Goal: Transaction & Acquisition: Purchase product/service

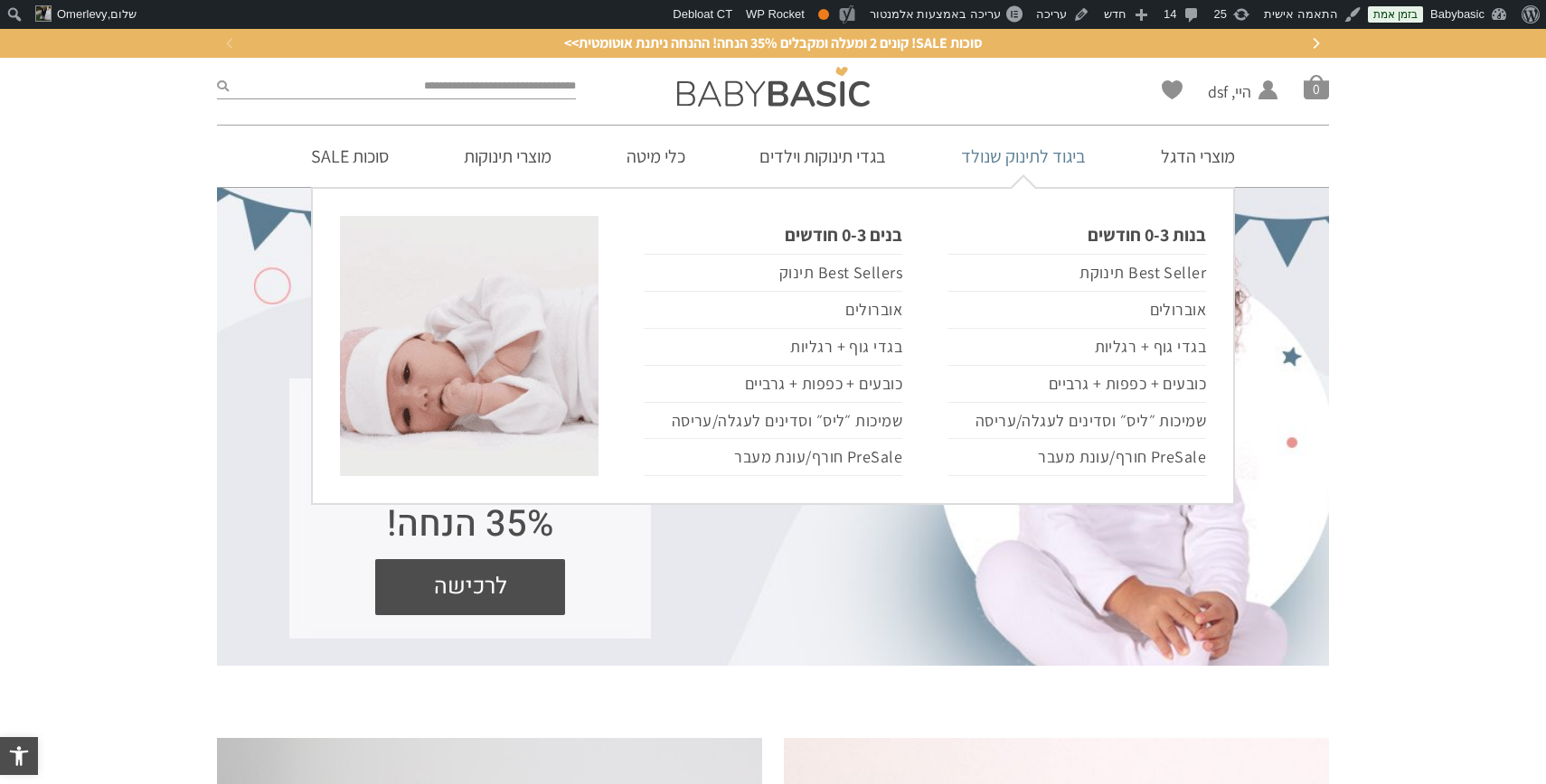
click at [1008, 157] on link "ביגוד לתינוק שנולד" at bounding box center [1024, 157] width 179 height 62
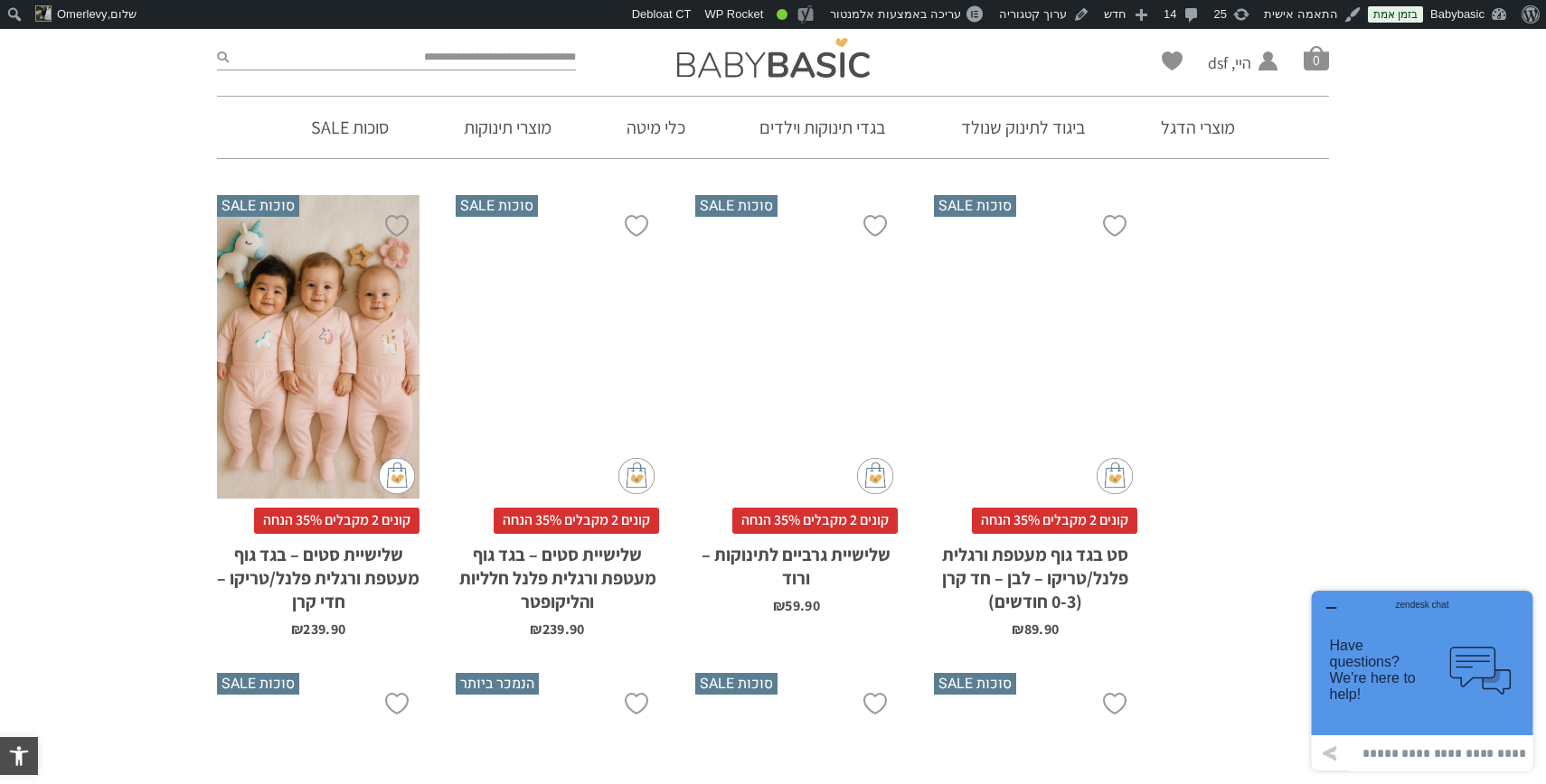
scroll to position [4191, 0]
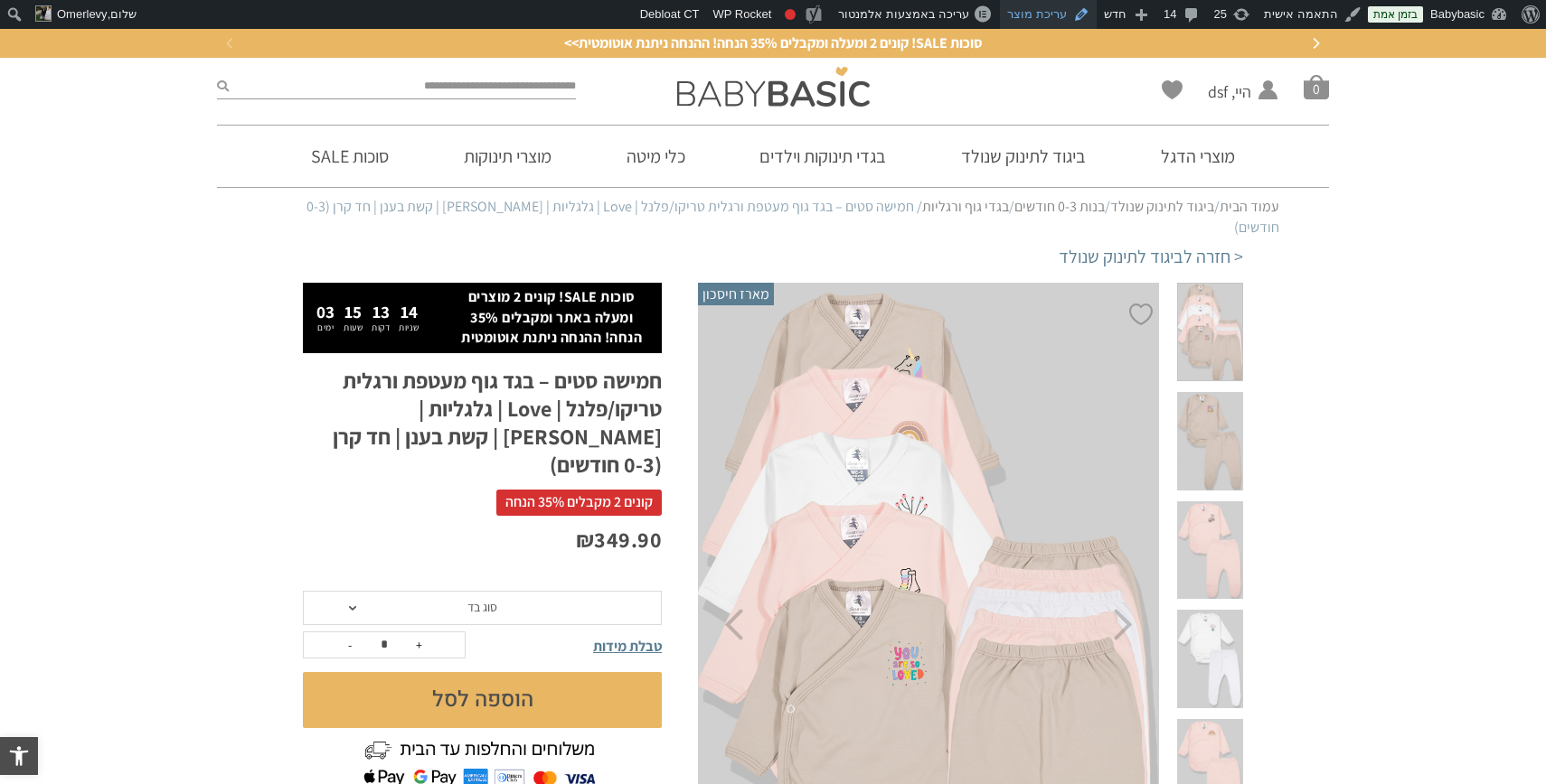
click at [1057, 13] on link "עריכת מוצר" at bounding box center [1048, 14] width 96 height 29
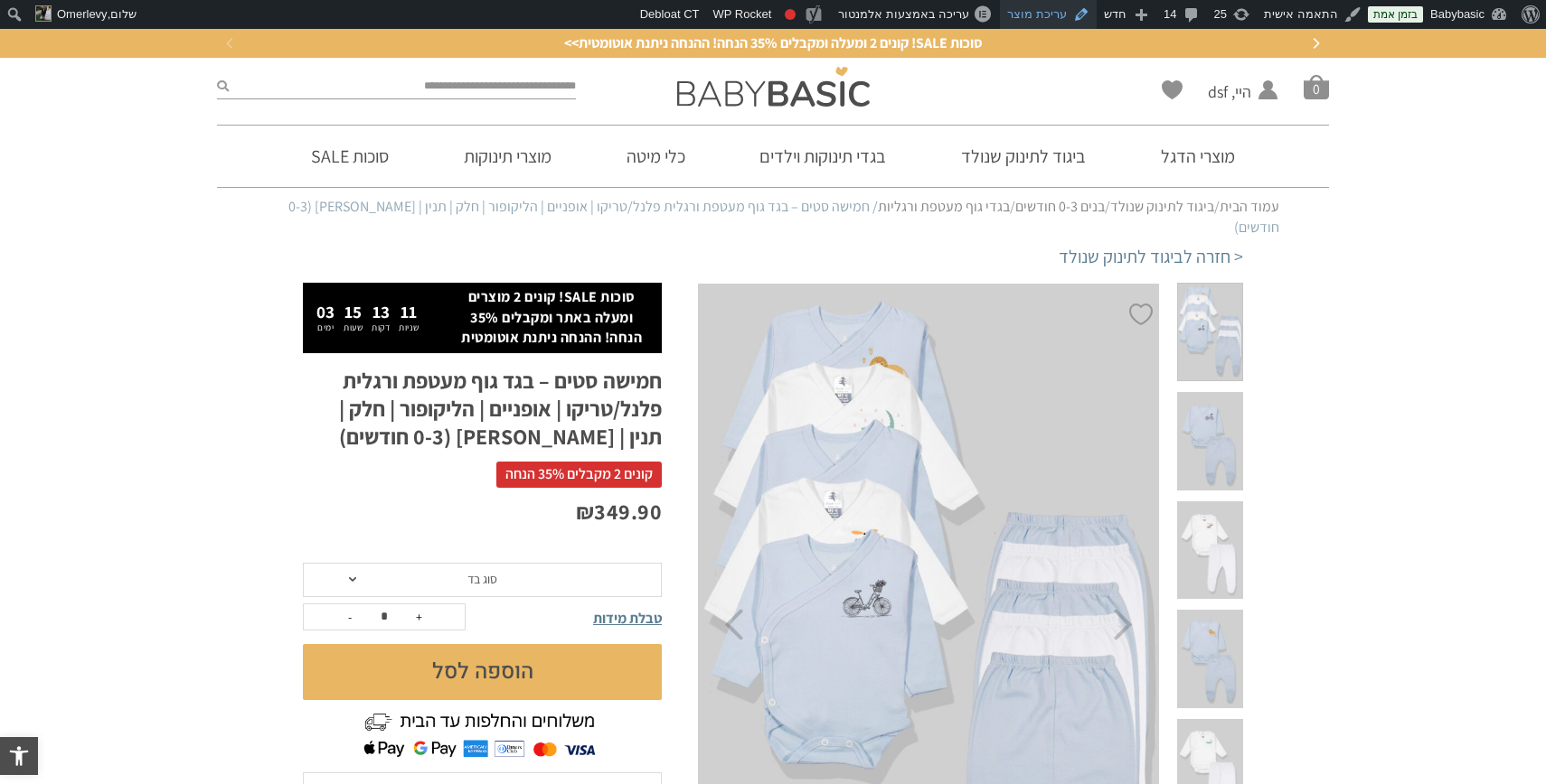
click at [1054, 9] on link "עריכת מוצר" at bounding box center [1048, 14] width 96 height 29
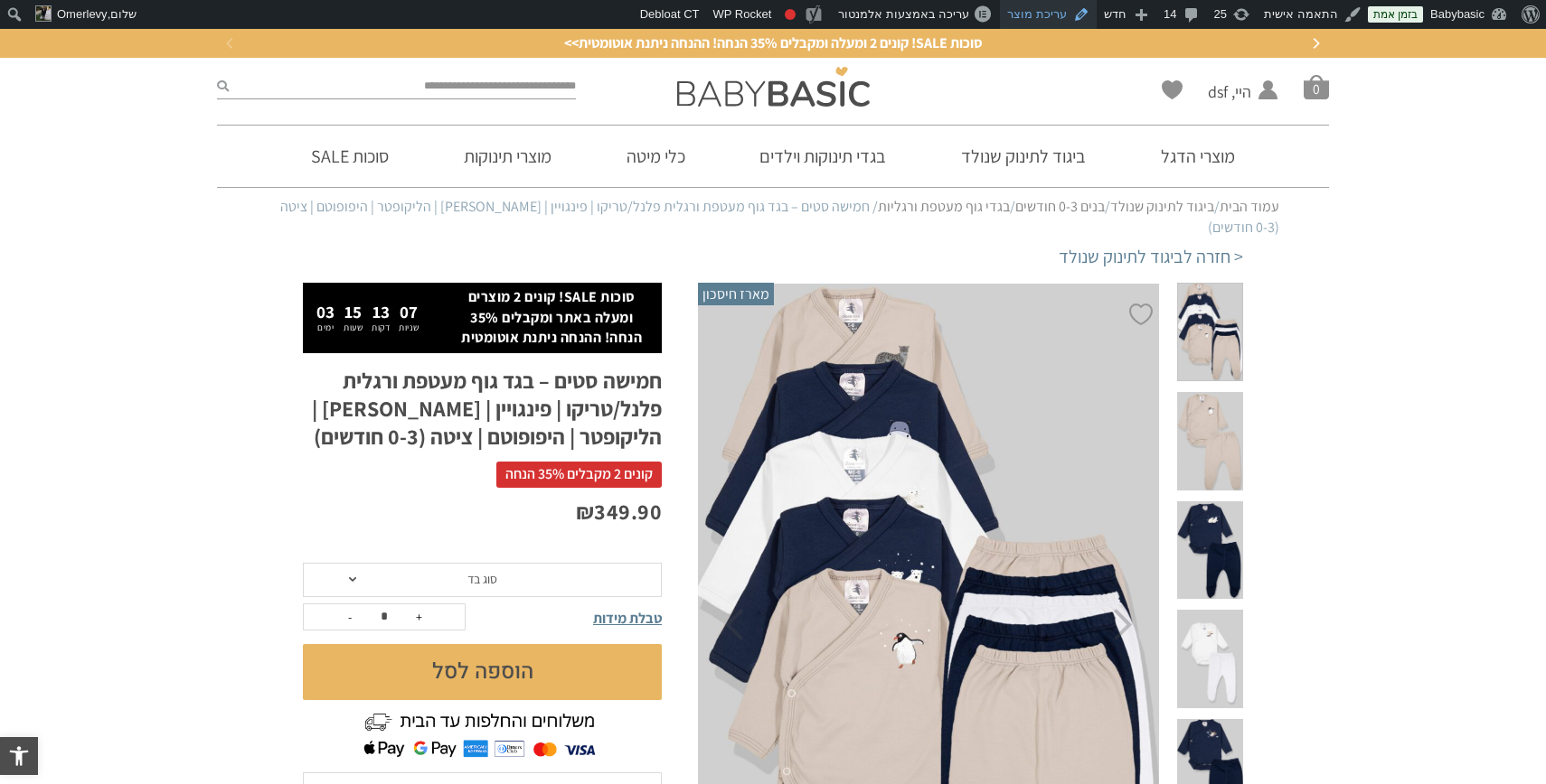
click at [1060, 16] on link "עריכת מוצר" at bounding box center [1048, 14] width 96 height 29
